Goal: Transaction & Acquisition: Purchase product/service

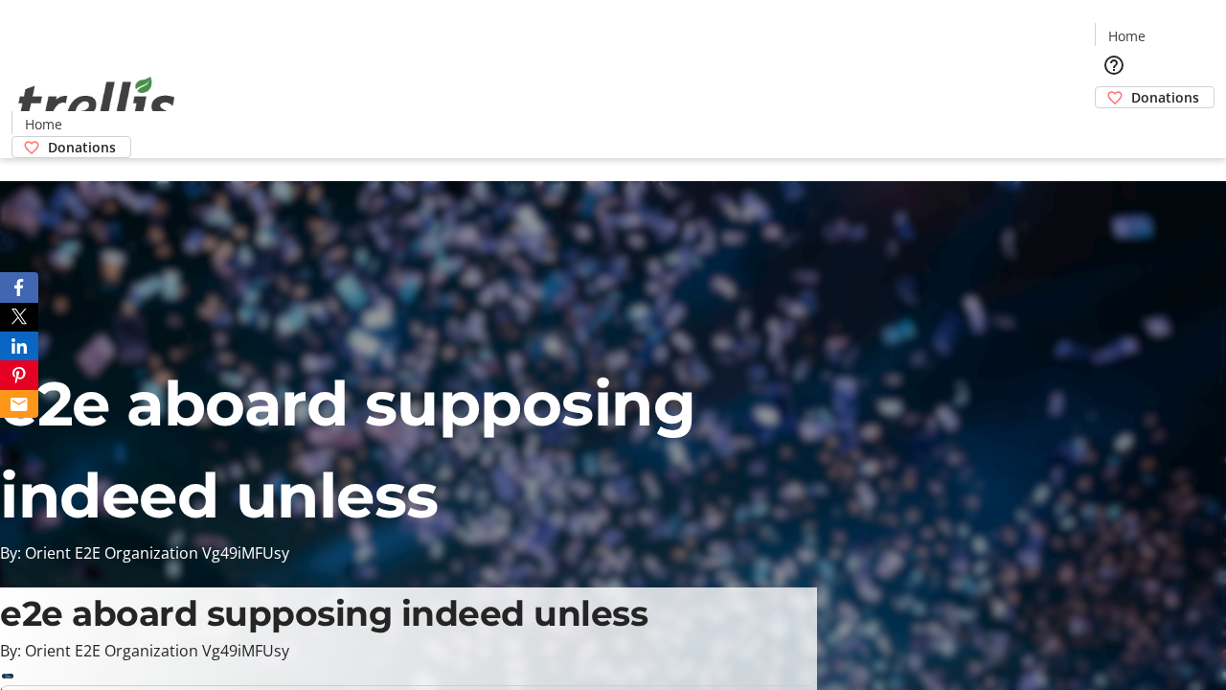
click at [1131, 87] on span "Donations" at bounding box center [1165, 97] width 68 height 20
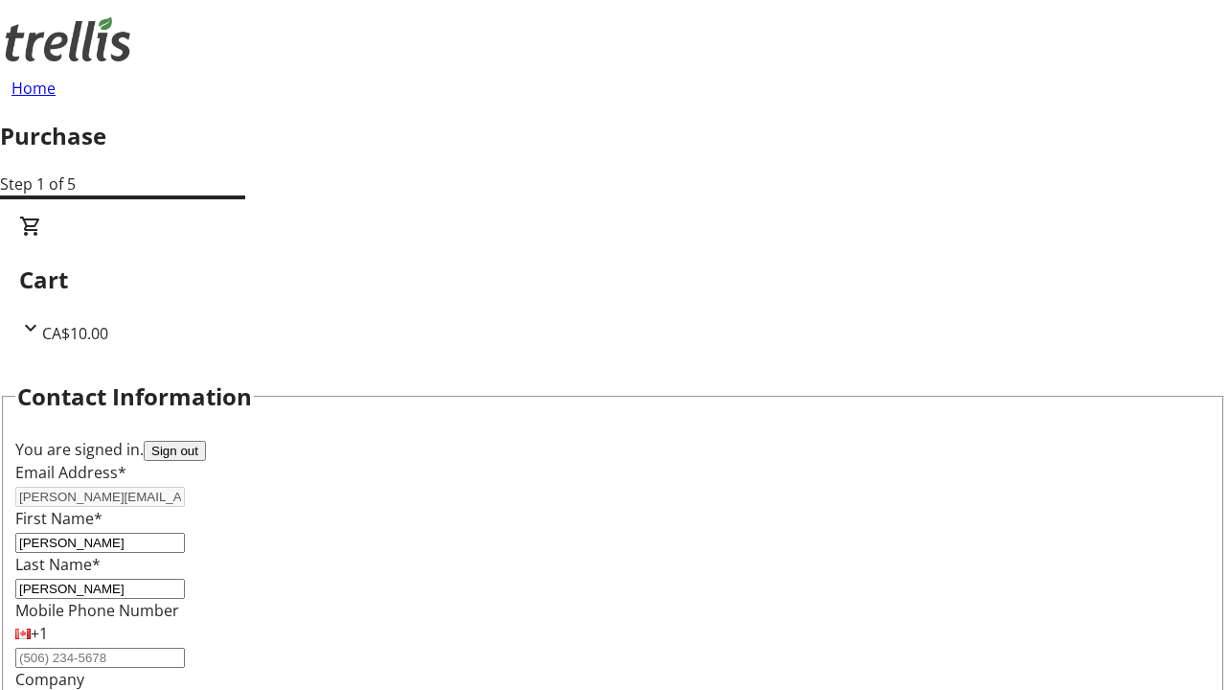
scroll to position [310, 0]
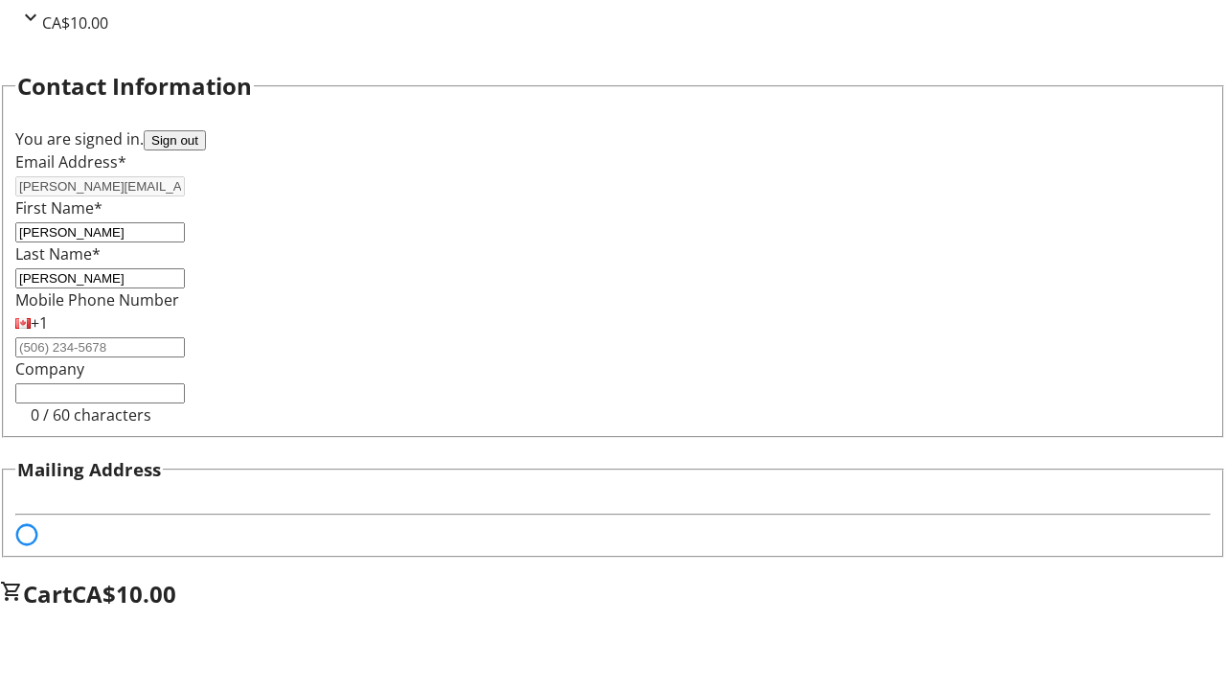
select select "BC"
select select "CA"
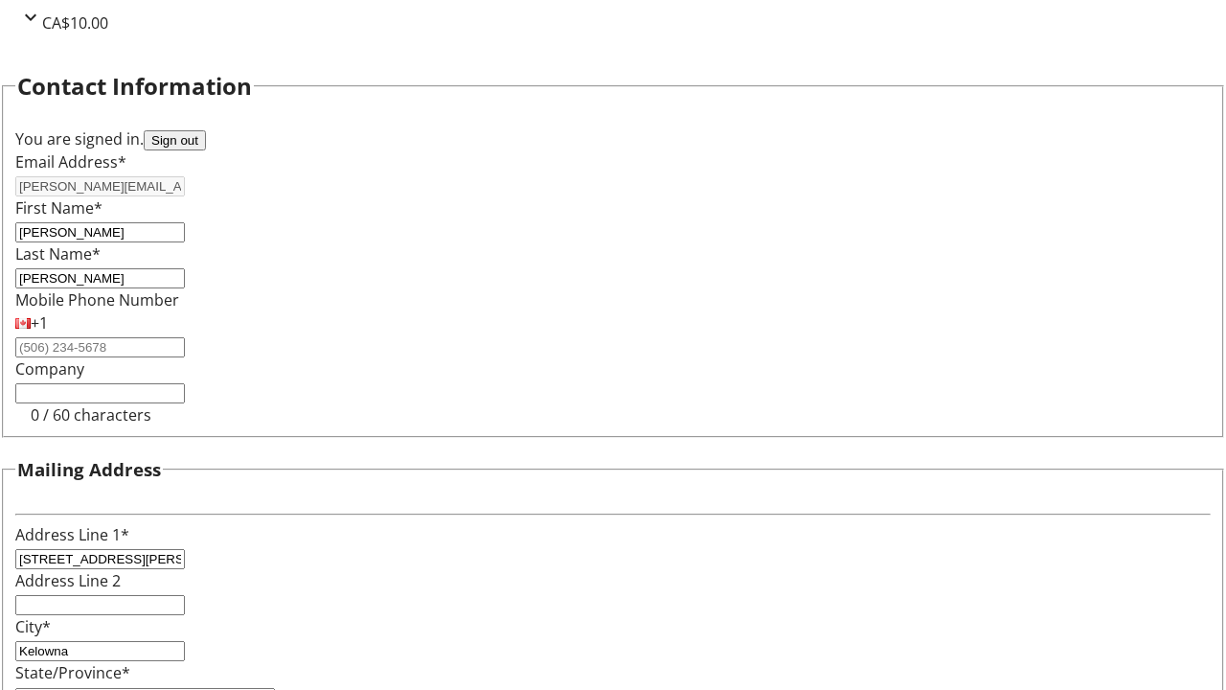
type input "V1Y 0C2"
